Goal: Information Seeking & Learning: Learn about a topic

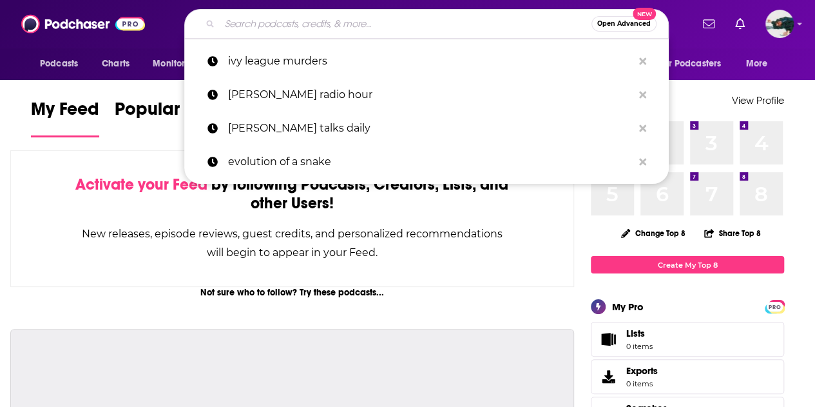
click at [339, 21] on input "Search podcasts, credits, & more..." at bounding box center [406, 24] width 372 height 21
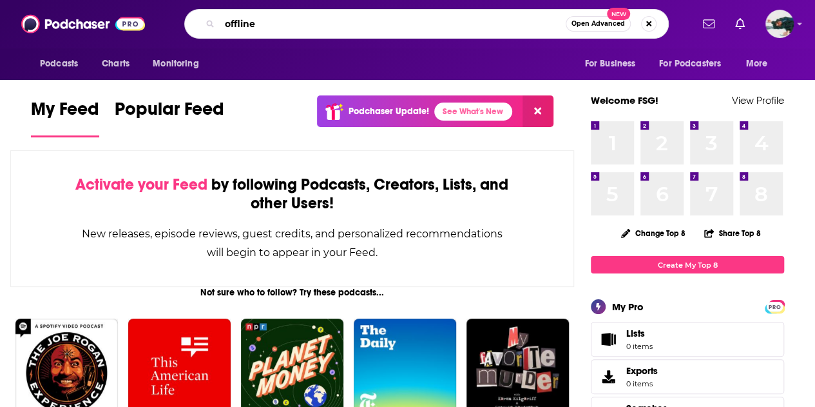
type input "offline"
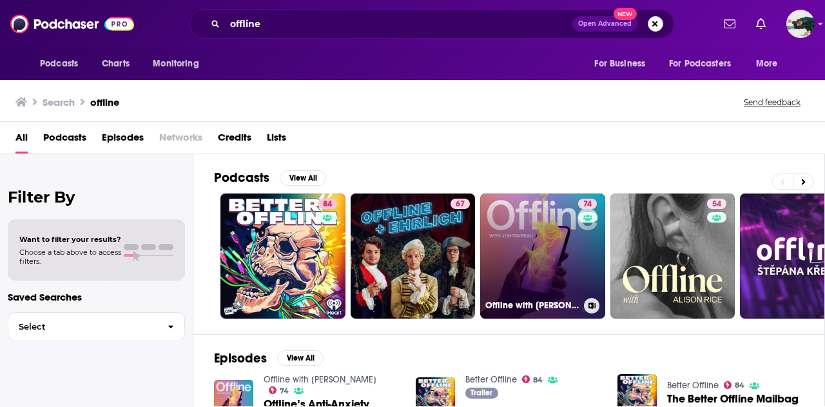
click at [559, 262] on link "74 Offline with Jon Favreau" at bounding box center [542, 255] width 125 height 125
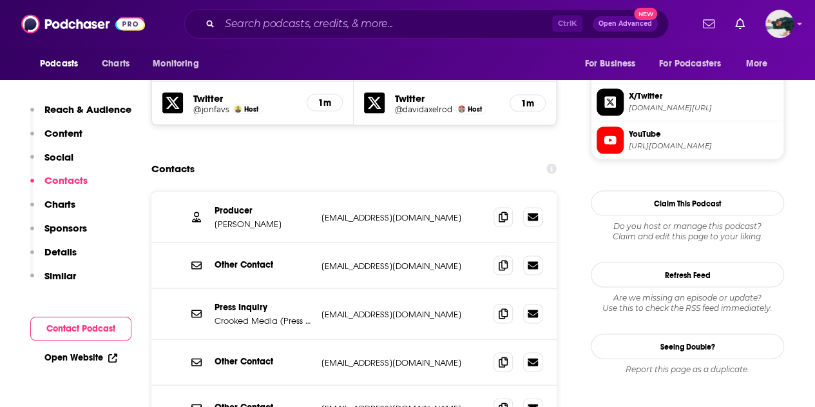
scroll to position [1172, 0]
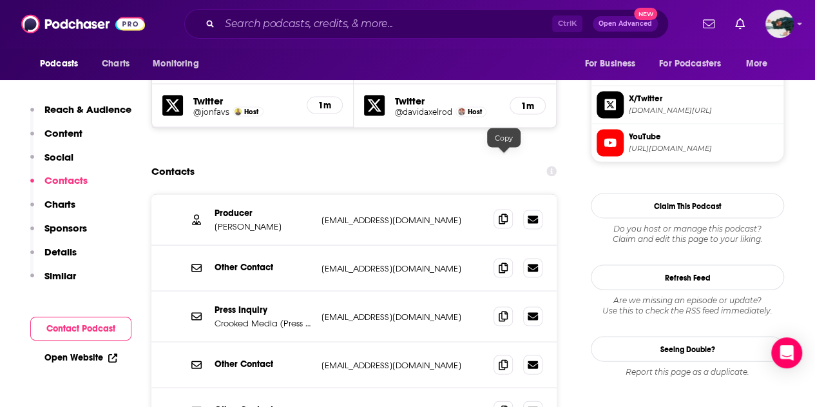
click at [507, 213] on icon at bounding box center [503, 218] width 9 height 10
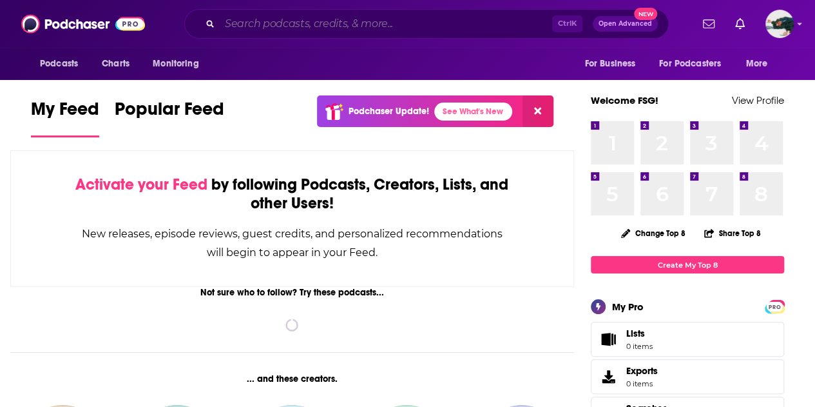
click at [356, 28] on input "Search podcasts, credits, & more..." at bounding box center [386, 24] width 333 height 21
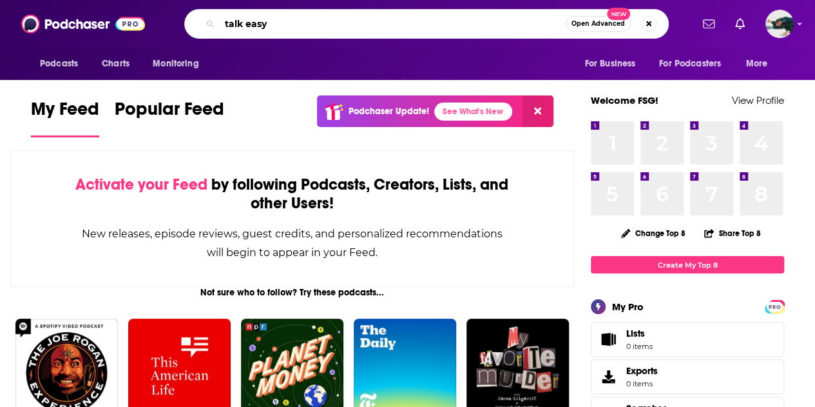
type input "talk easy"
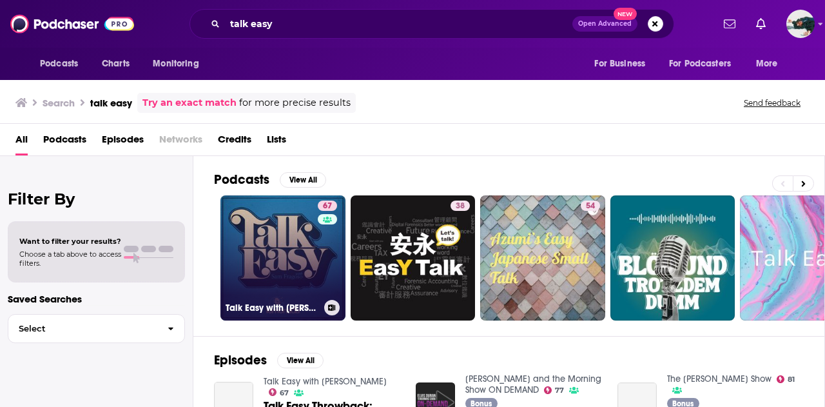
click at [290, 260] on link "67 Talk Easy with [PERSON_NAME]" at bounding box center [282, 257] width 125 height 125
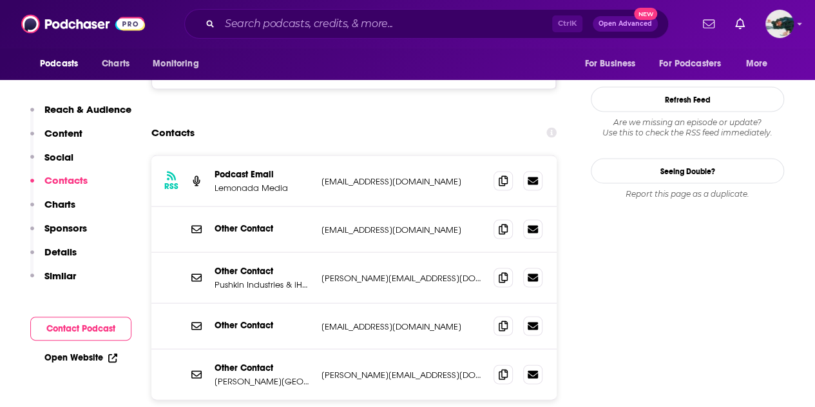
scroll to position [1186, 0]
click at [503, 364] on span at bounding box center [503, 373] width 19 height 19
